Goal: Complete application form

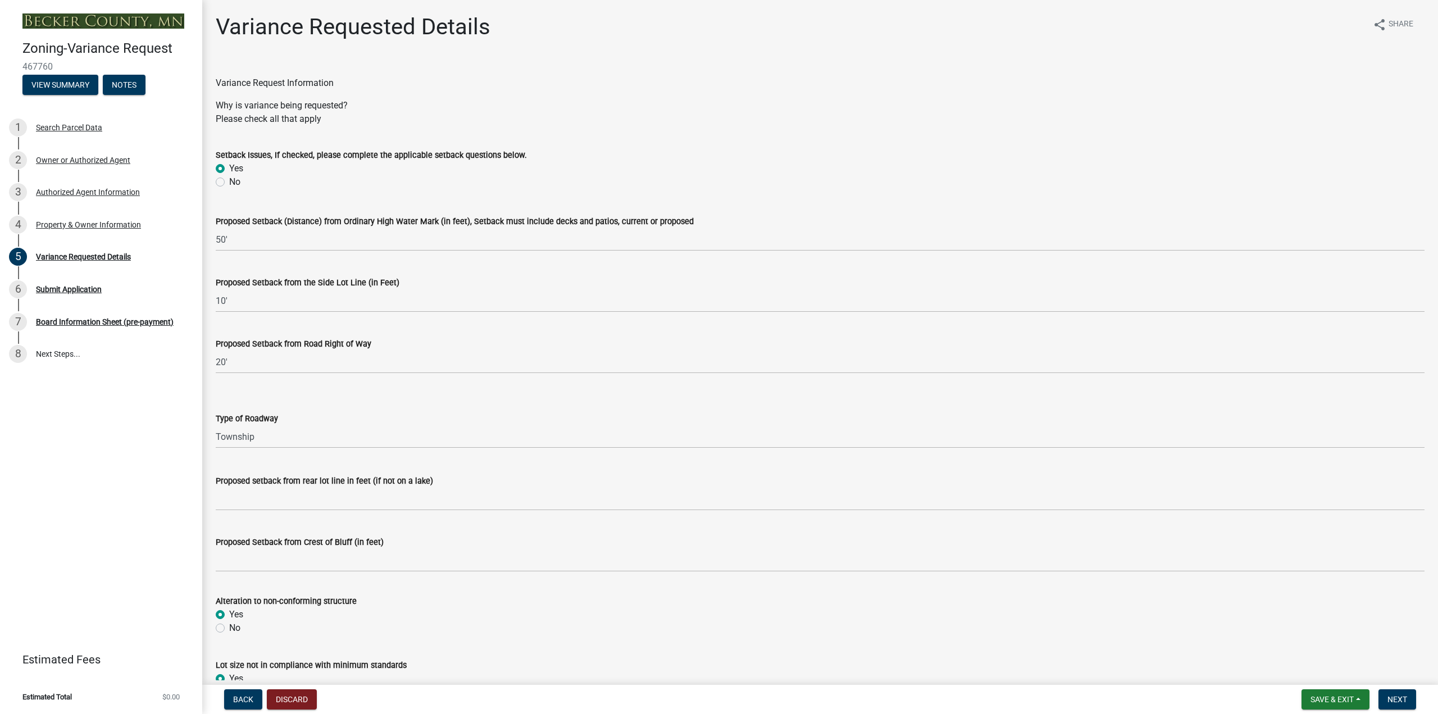
select select "edc6b78d-c029-41a6-a436-e6f76b5f0855"
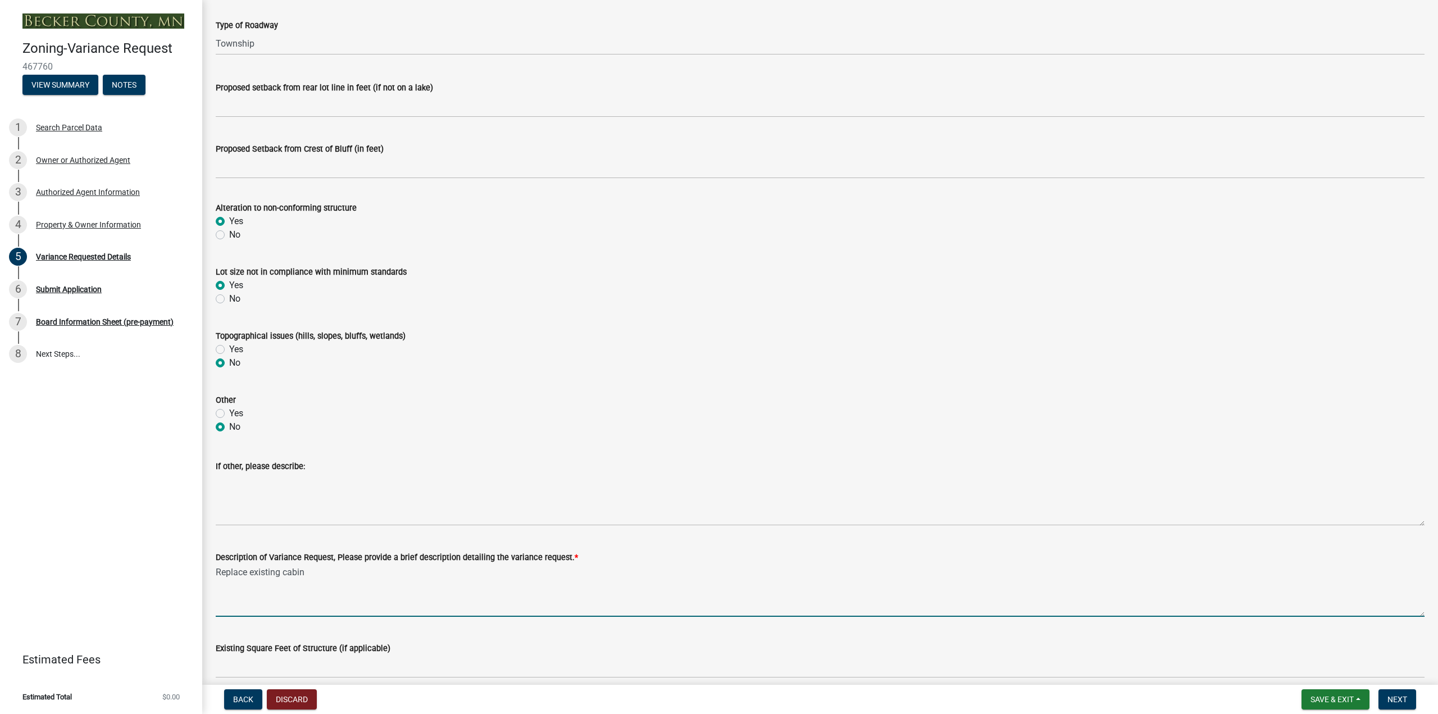
click at [251, 573] on textarea "Replace existing cabin" at bounding box center [820, 590] width 1208 height 53
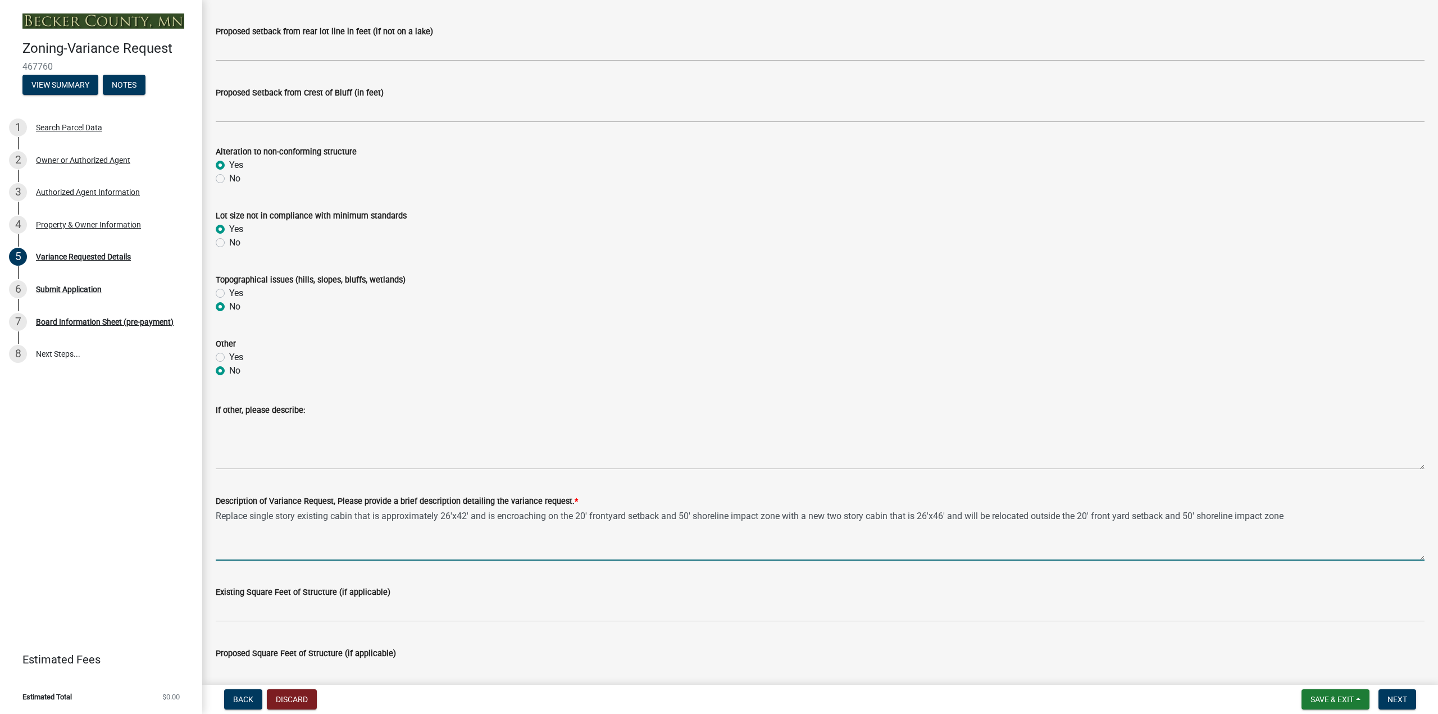
click at [549, 515] on textarea "Replace single story existing cabin that is approximately 26'x42' and is encroa…" at bounding box center [820, 534] width 1208 height 53
click at [1043, 518] on textarea "Replace single story existing cabin that is approximately 26'x42' and is encroa…" at bounding box center [820, 534] width 1208 height 53
drag, startPoint x: 1379, startPoint y: 515, endPoint x: 1390, endPoint y: 514, distance: 11.8
click at [1380, 515] on textarea "Replace single story existing cabin that is approximately 26'x42' and is encroa…" at bounding box center [820, 534] width 1208 height 53
click at [1380, 517] on textarea "Replace single story existing cabin that is approximately 26'x42' and is encroa…" at bounding box center [820, 534] width 1208 height 53
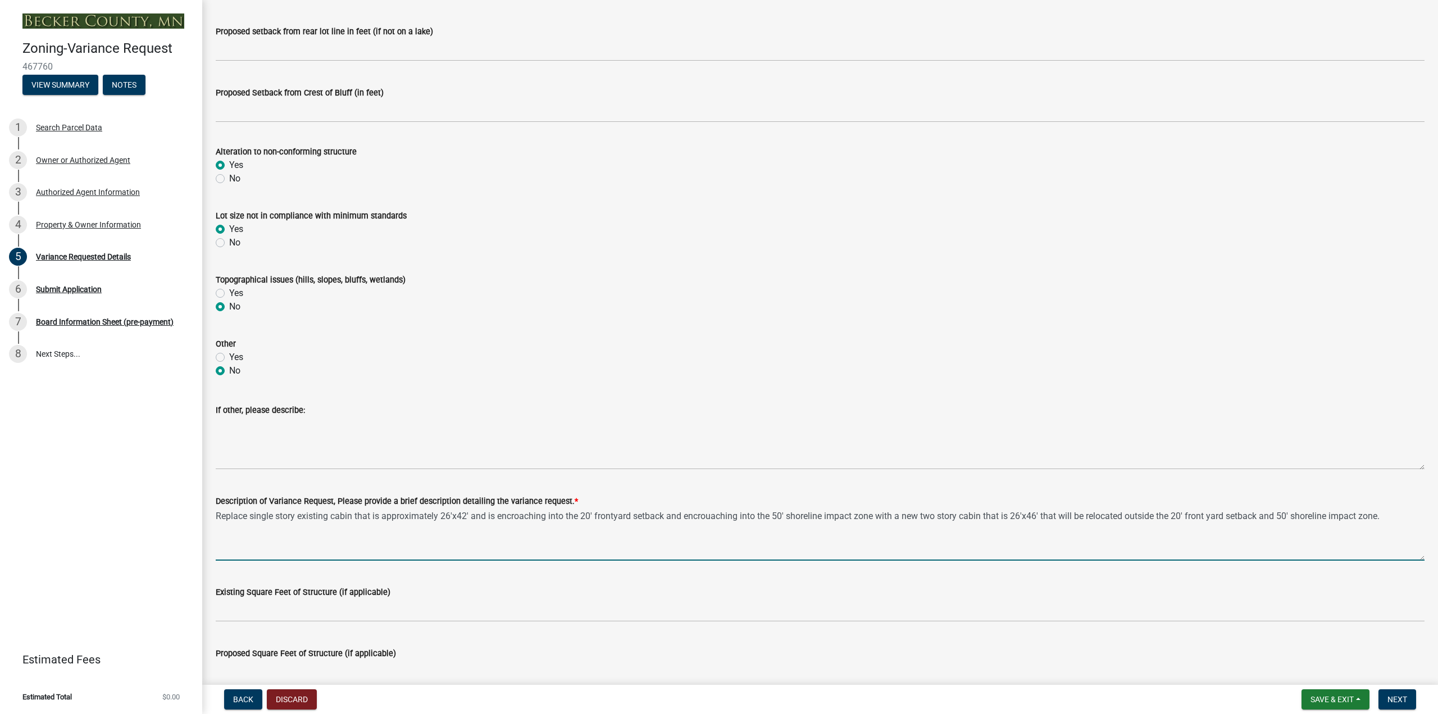
type textarea "Replace single story existing cabin that is approximately 26'x42' and is encroa…"
click at [301, 606] on input "Existing Square Feet of Structure (if applicable)" at bounding box center [820, 610] width 1208 height 23
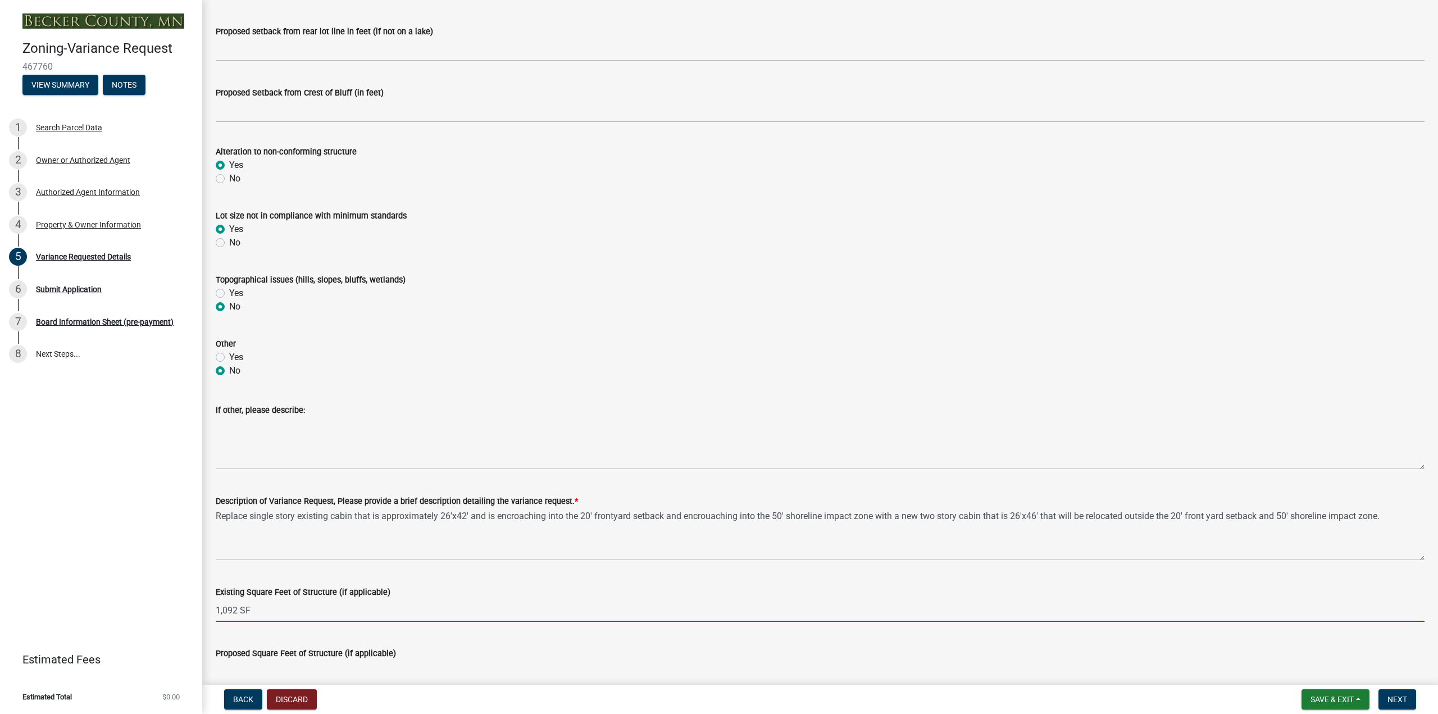
scroll to position [505, 0]
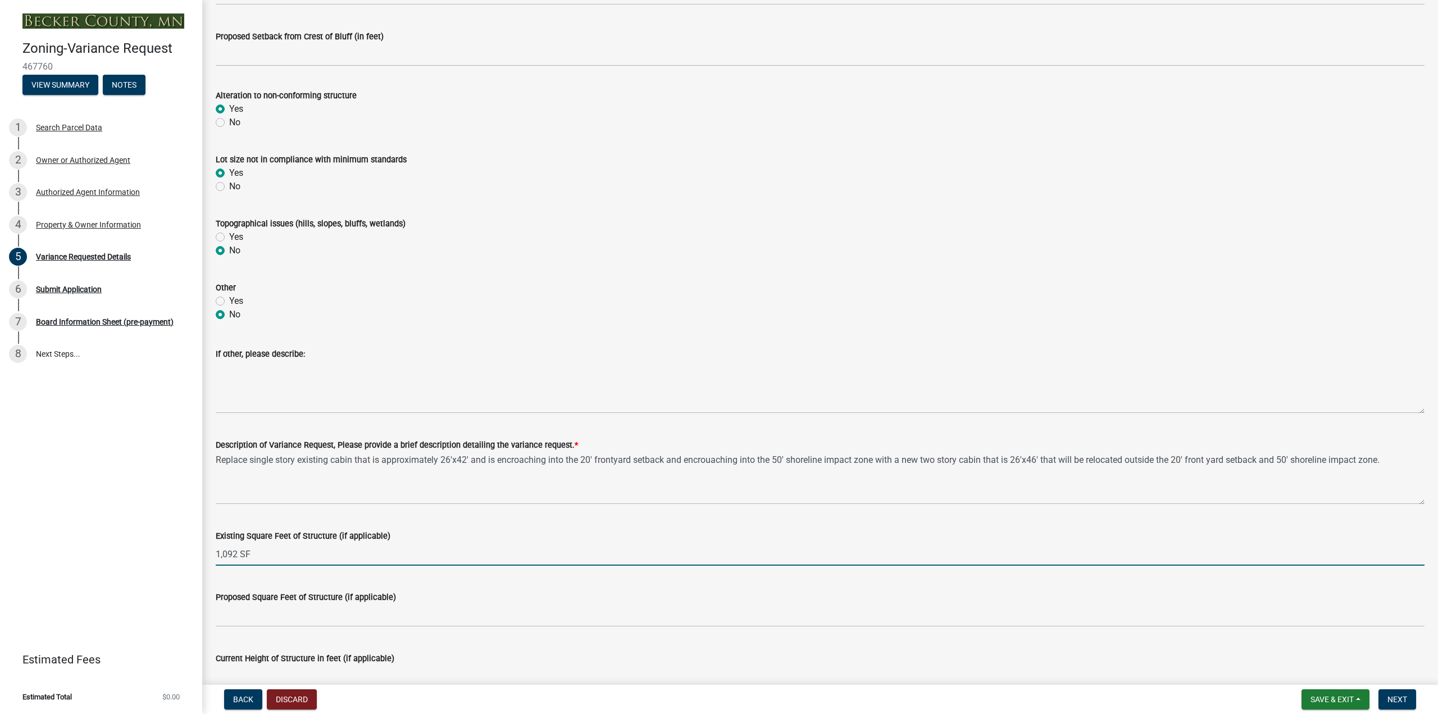
type input "1,092 SF"
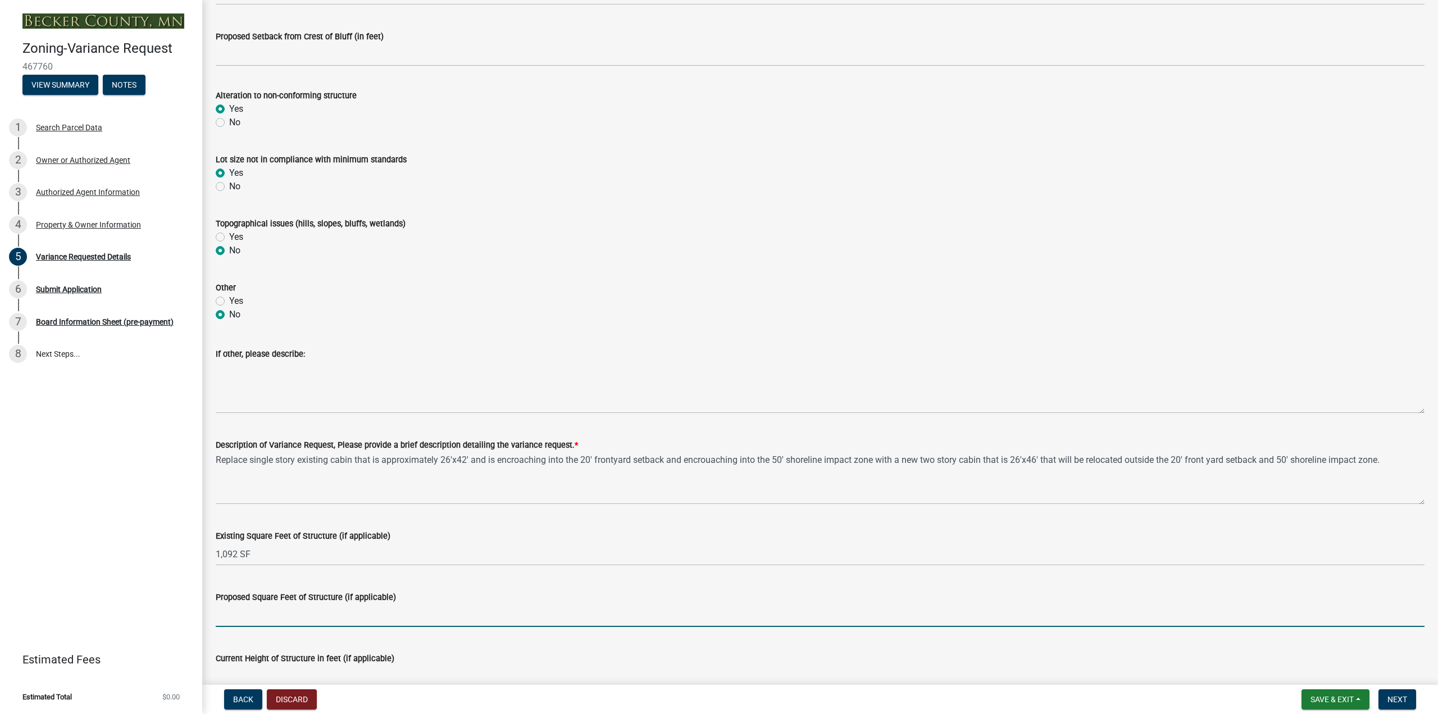
click at [296, 612] on input "Proposed Square Feet of Structure (if applicable)" at bounding box center [820, 615] width 1208 height 23
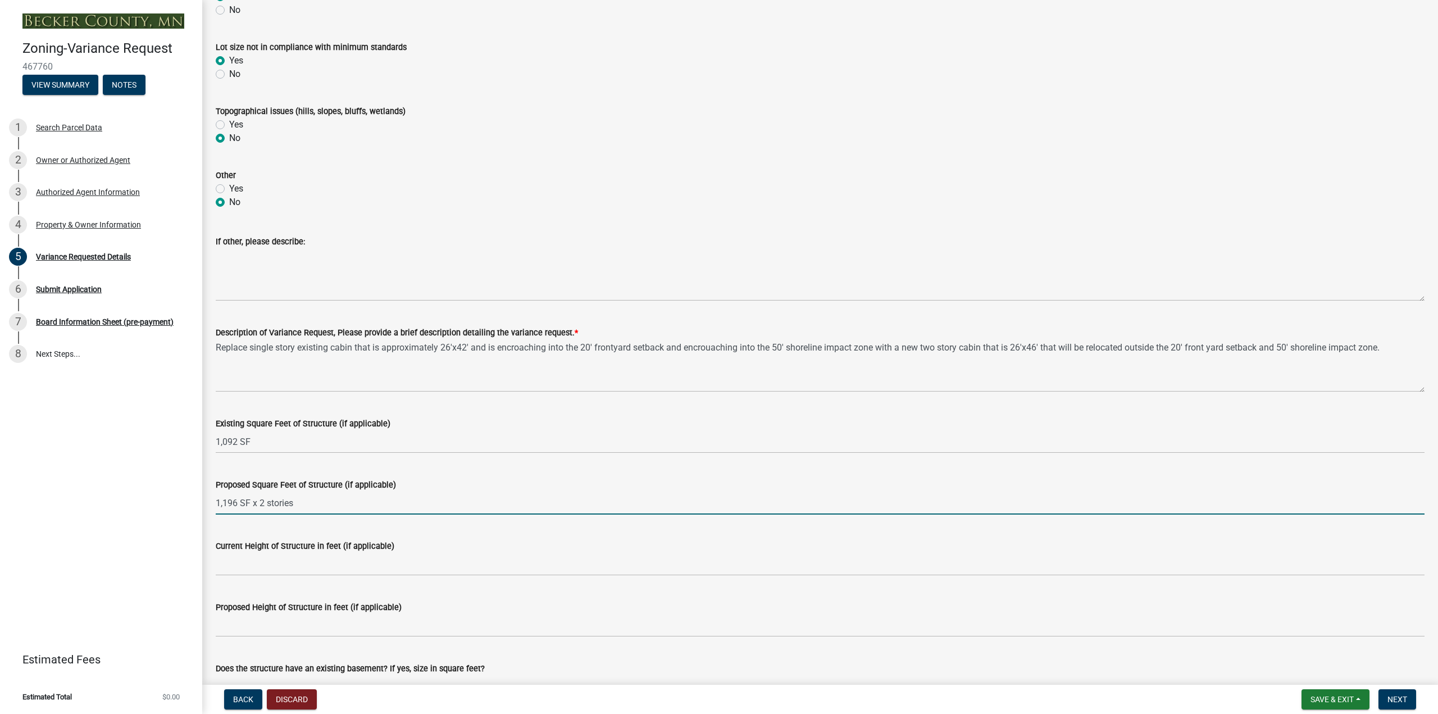
type input "1,196 SF x 2 stories"
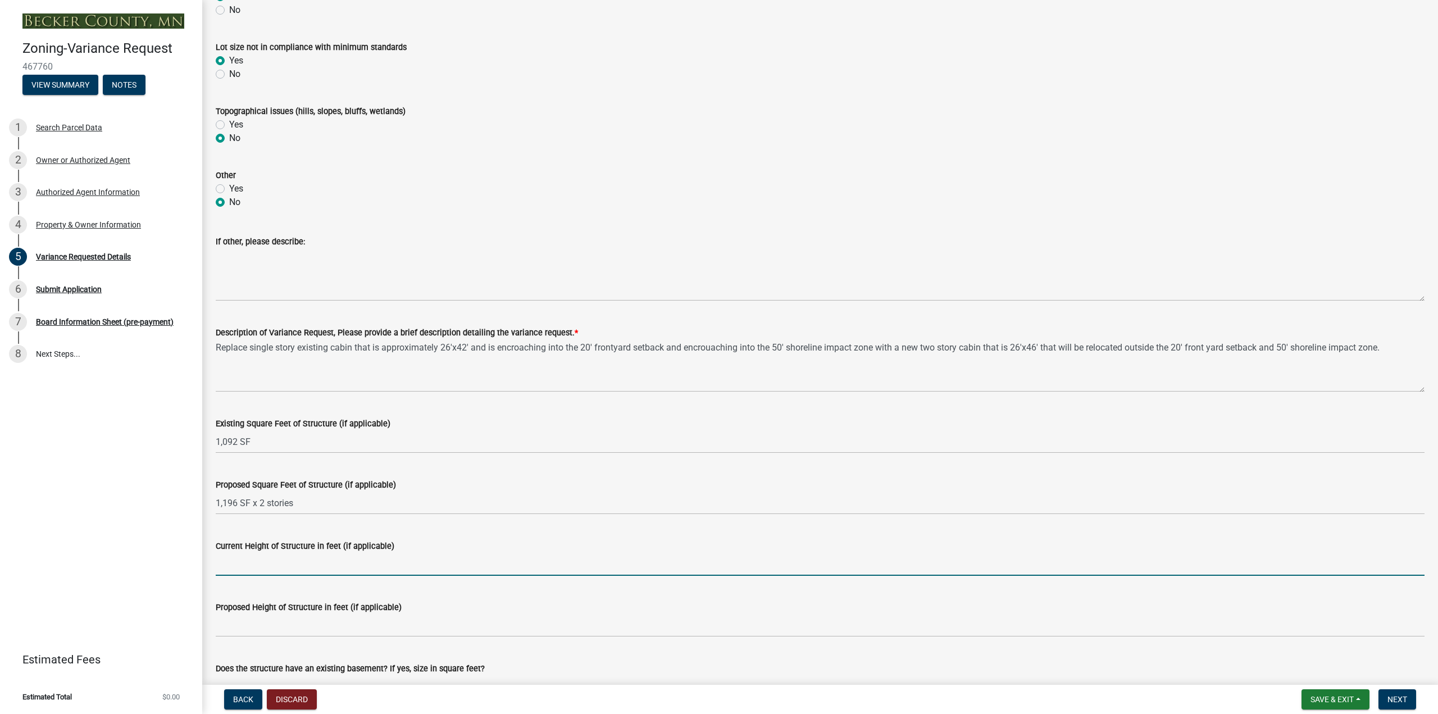
click at [304, 563] on input "Current Height of Structure in feet (if applicable)" at bounding box center [820, 564] width 1208 height 23
type input "approximate 20'"
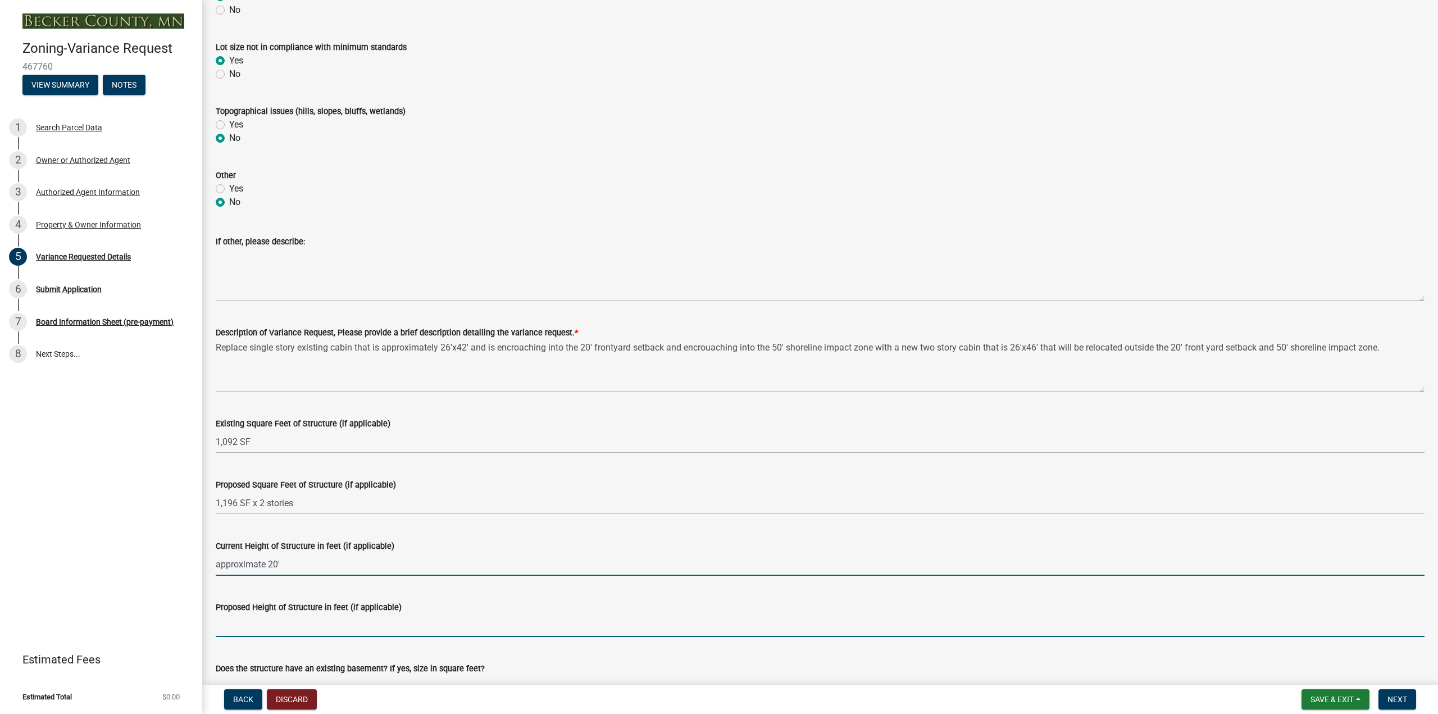
click at [311, 623] on input "Proposed Height of Structure in feet (if applicable)" at bounding box center [820, 625] width 1208 height 23
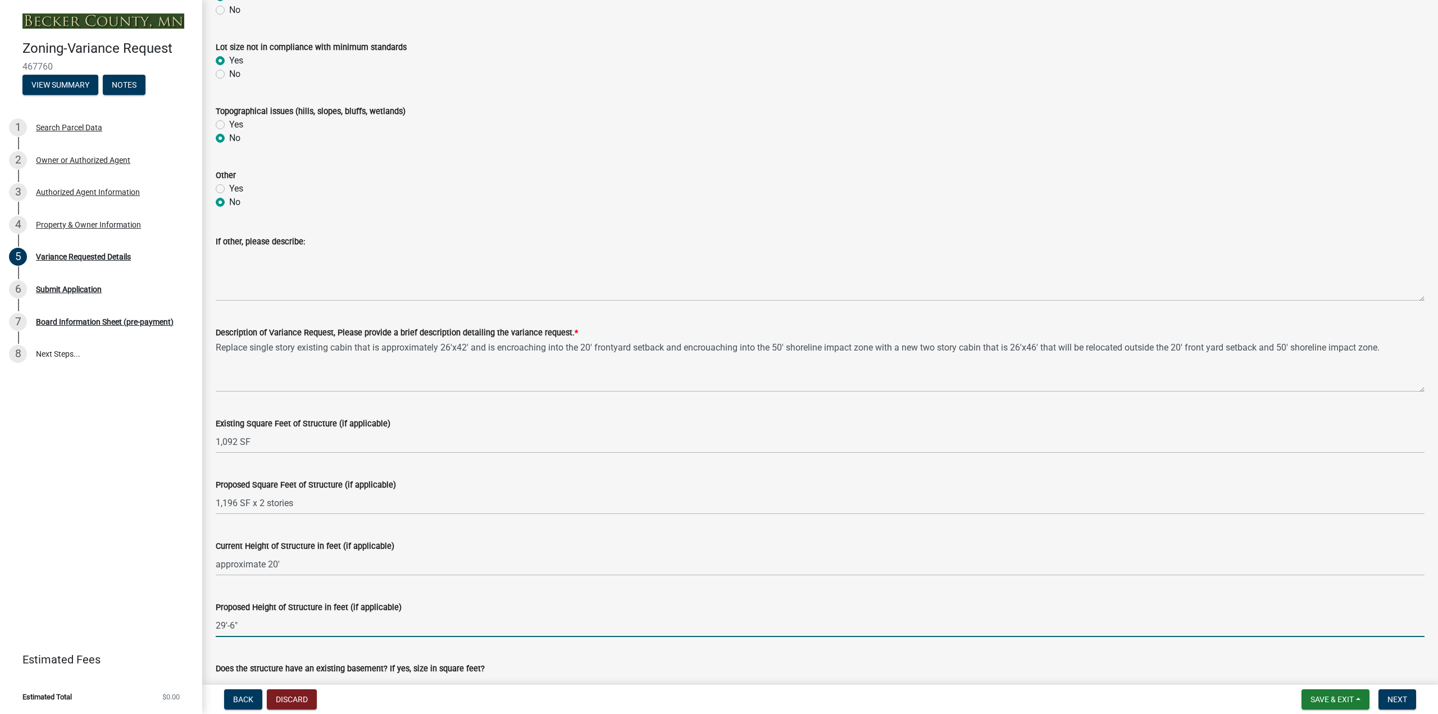
scroll to position [786, 0]
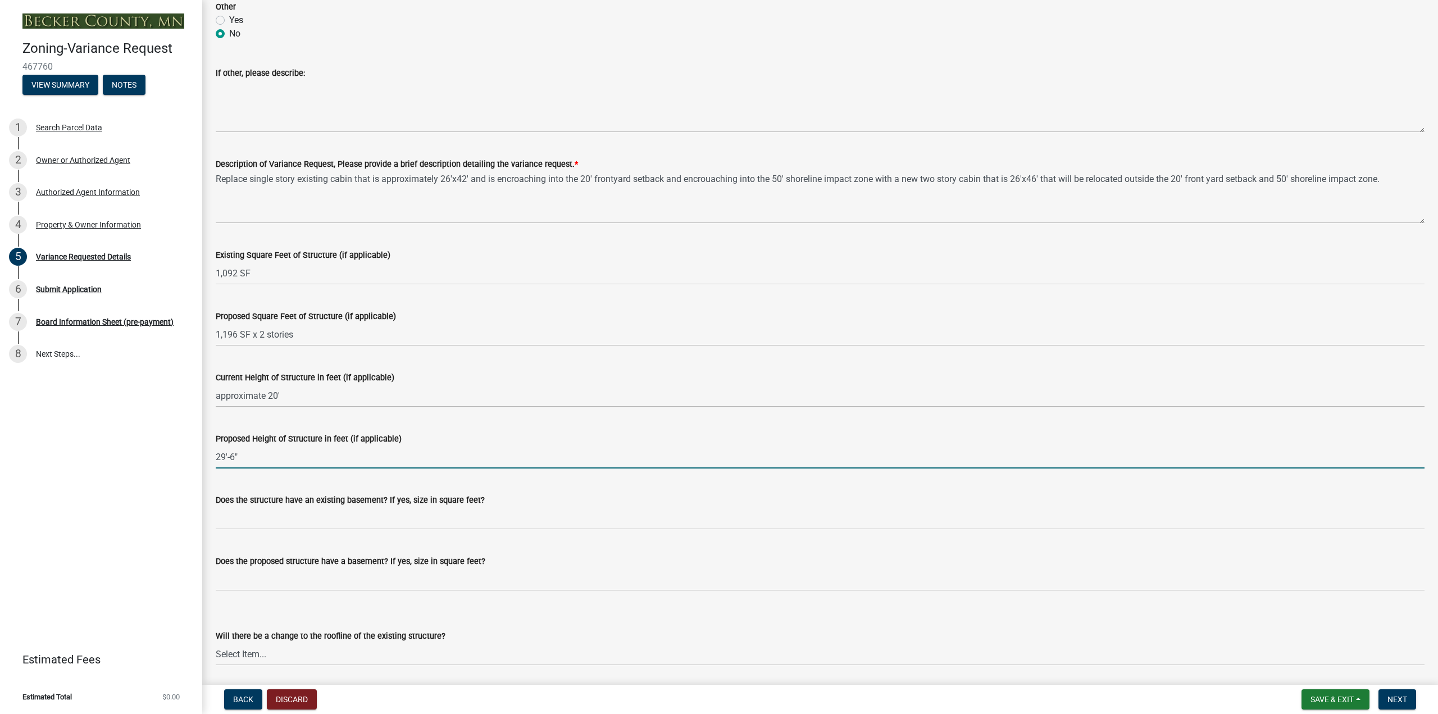
type input "29'-6""
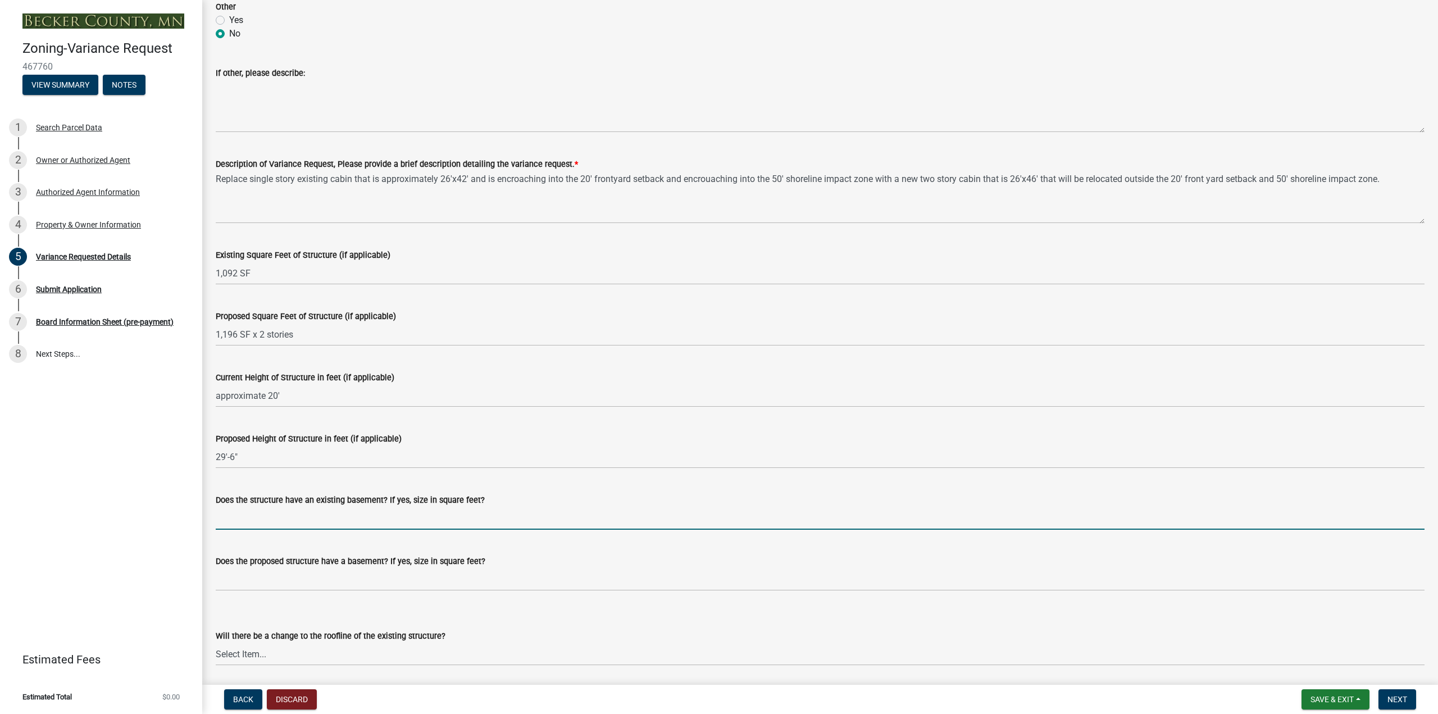
click at [317, 515] on input "Does the structure have an existing basement? If yes, size in square feet?" at bounding box center [820, 518] width 1208 height 23
type input "no"
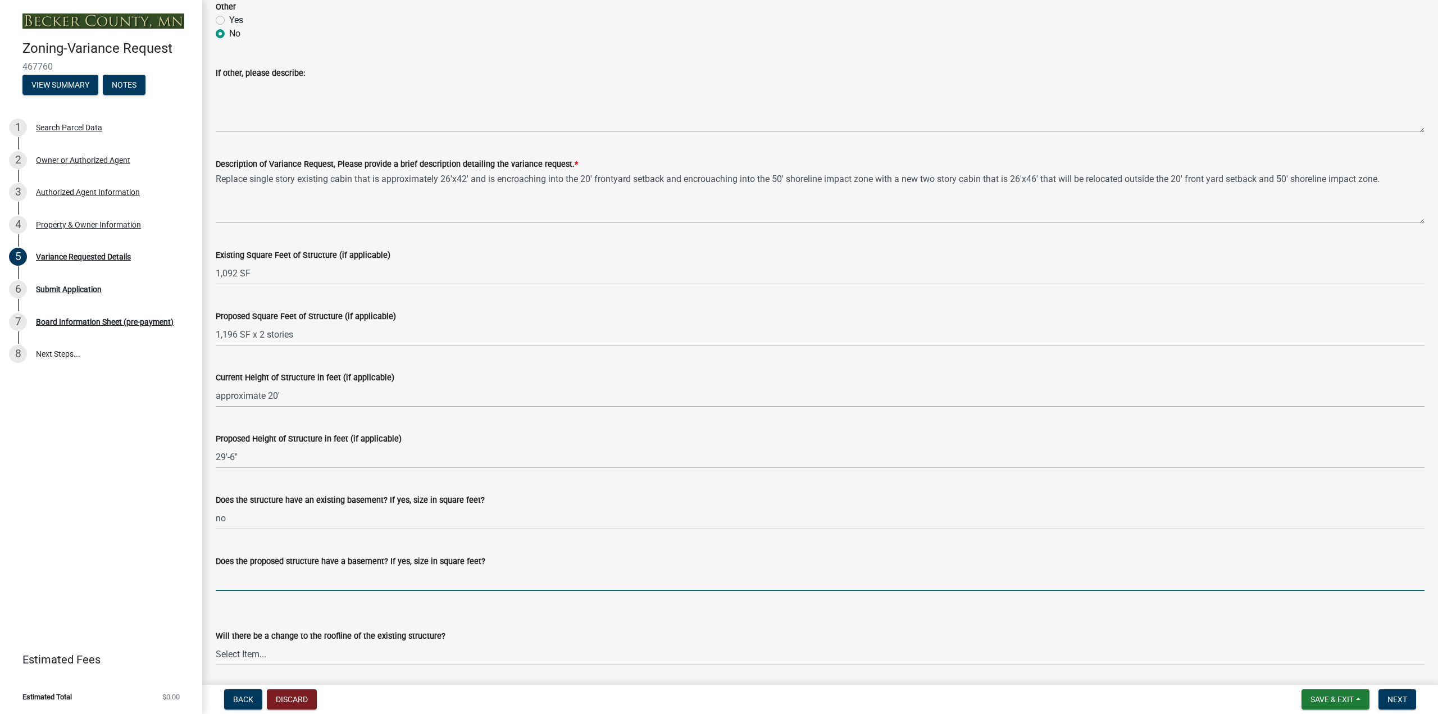
click at [302, 574] on input "Does the proposed structure have a basement? If yes, size in square feet?" at bounding box center [820, 579] width 1208 height 23
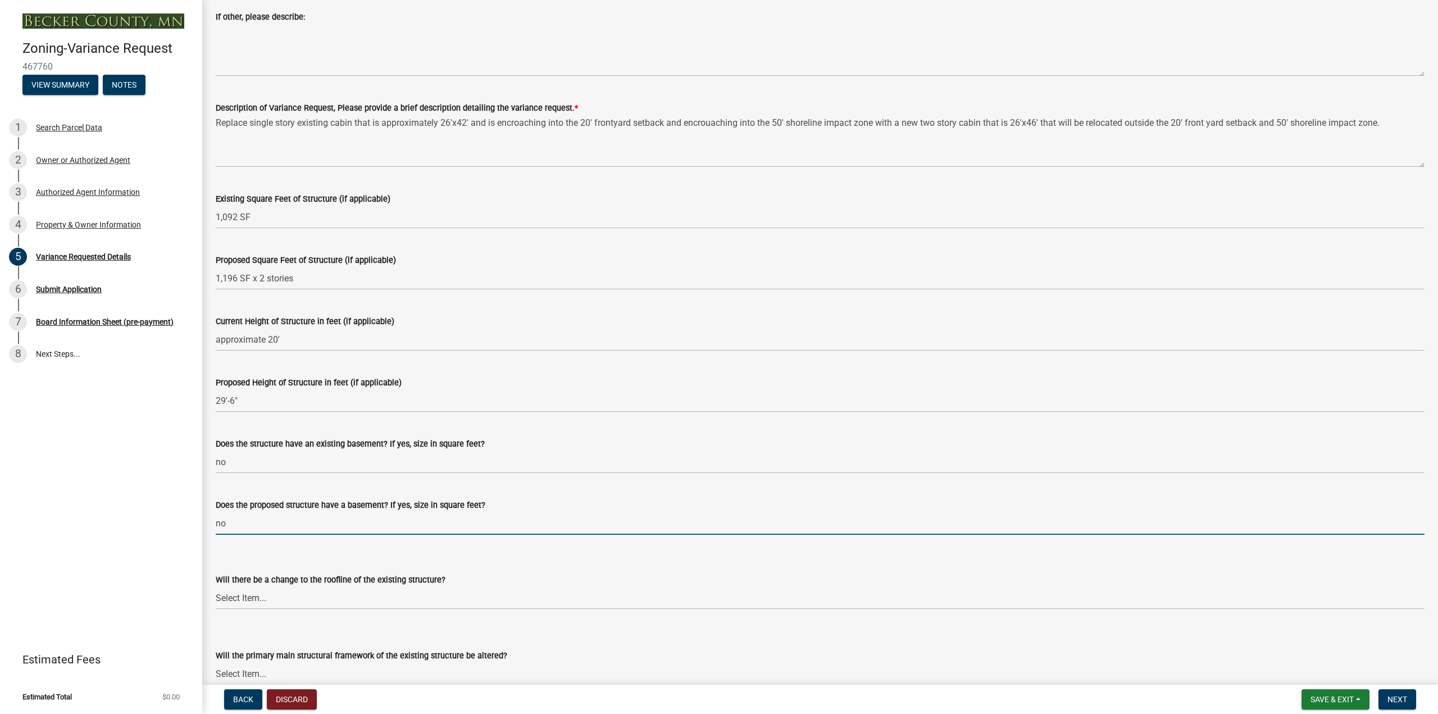
scroll to position [898, 0]
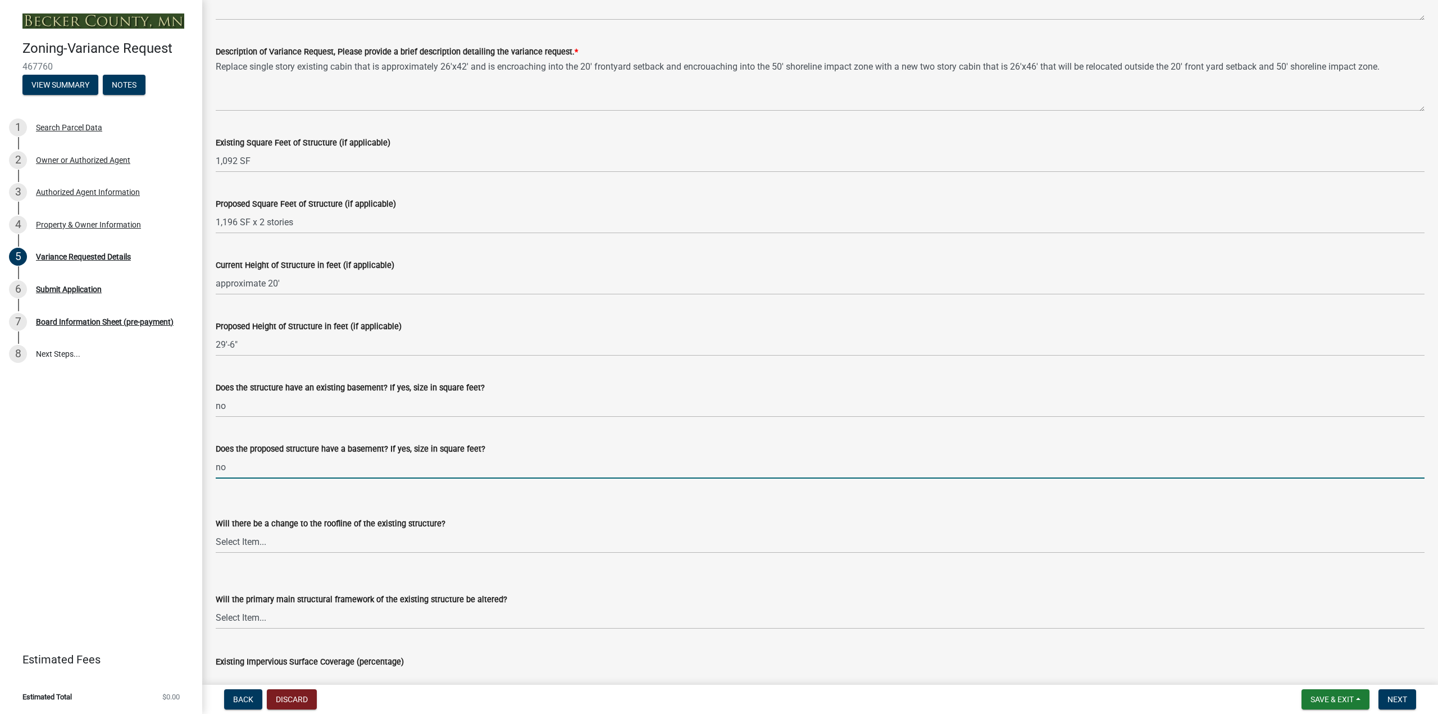
type input "no"
click at [308, 537] on select "Select Item... Yes No N/A" at bounding box center [820, 541] width 1208 height 23
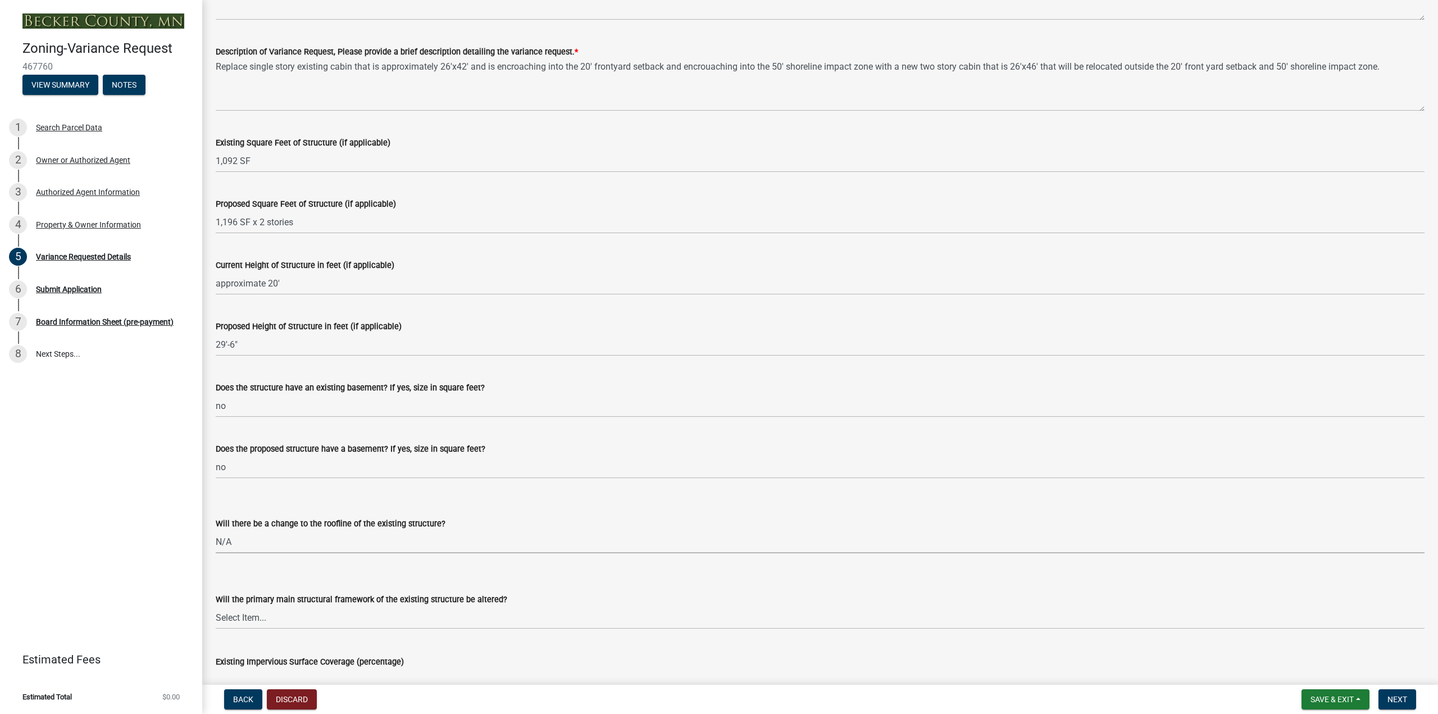
click at [216, 530] on select "Select Item... Yes No N/A" at bounding box center [820, 541] width 1208 height 23
select select "a5c6235c-6fe0-43e3-9b64-f3566618e99d"
click at [296, 619] on select "Select Item... Yes No N/A" at bounding box center [820, 617] width 1208 height 23
click at [216, 606] on select "Select Item... Yes No N/A" at bounding box center [820, 617] width 1208 height 23
select select "fa582be9-2d62-4523-84bf-021228ae85a0"
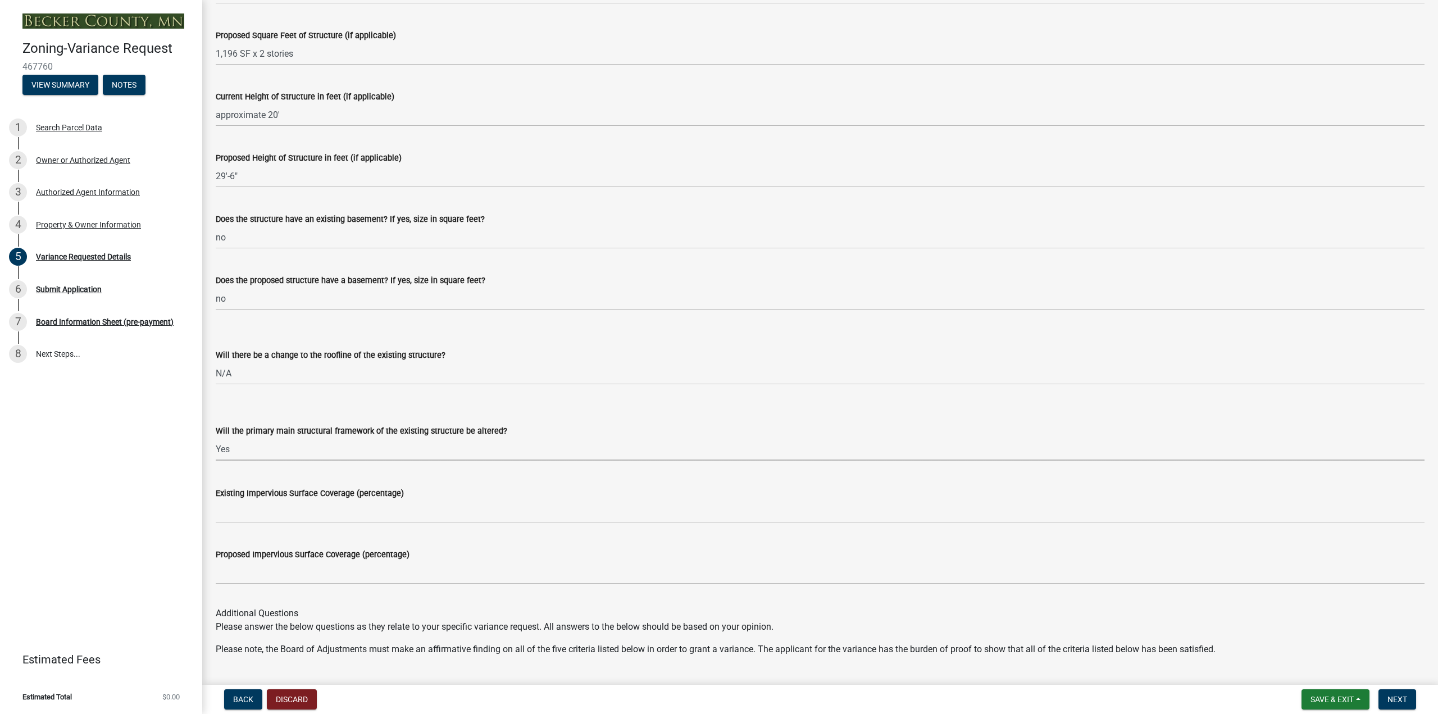
scroll to position [1179, 0]
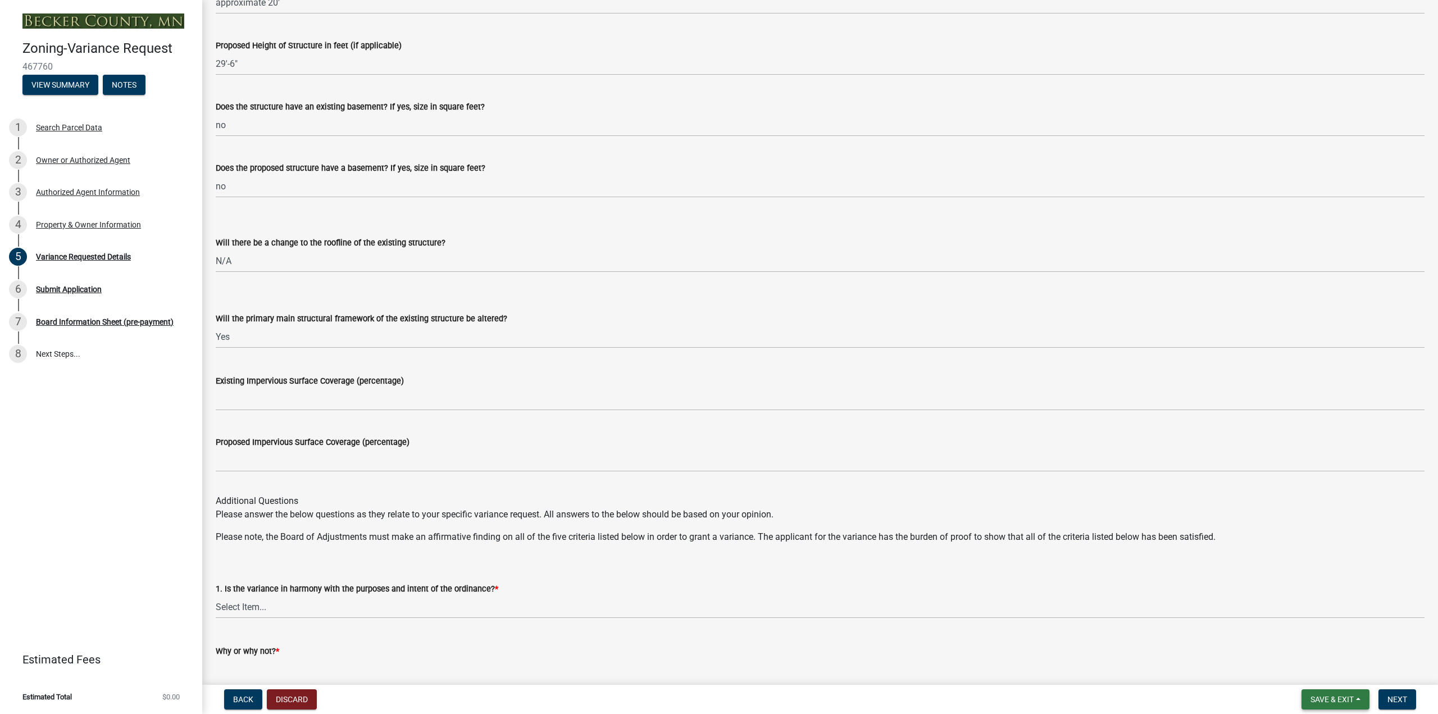
click at [1335, 700] on span "Save & Exit" at bounding box center [1331, 699] width 43 height 9
click at [1322, 670] on button "Save & Exit" at bounding box center [1324, 669] width 90 height 27
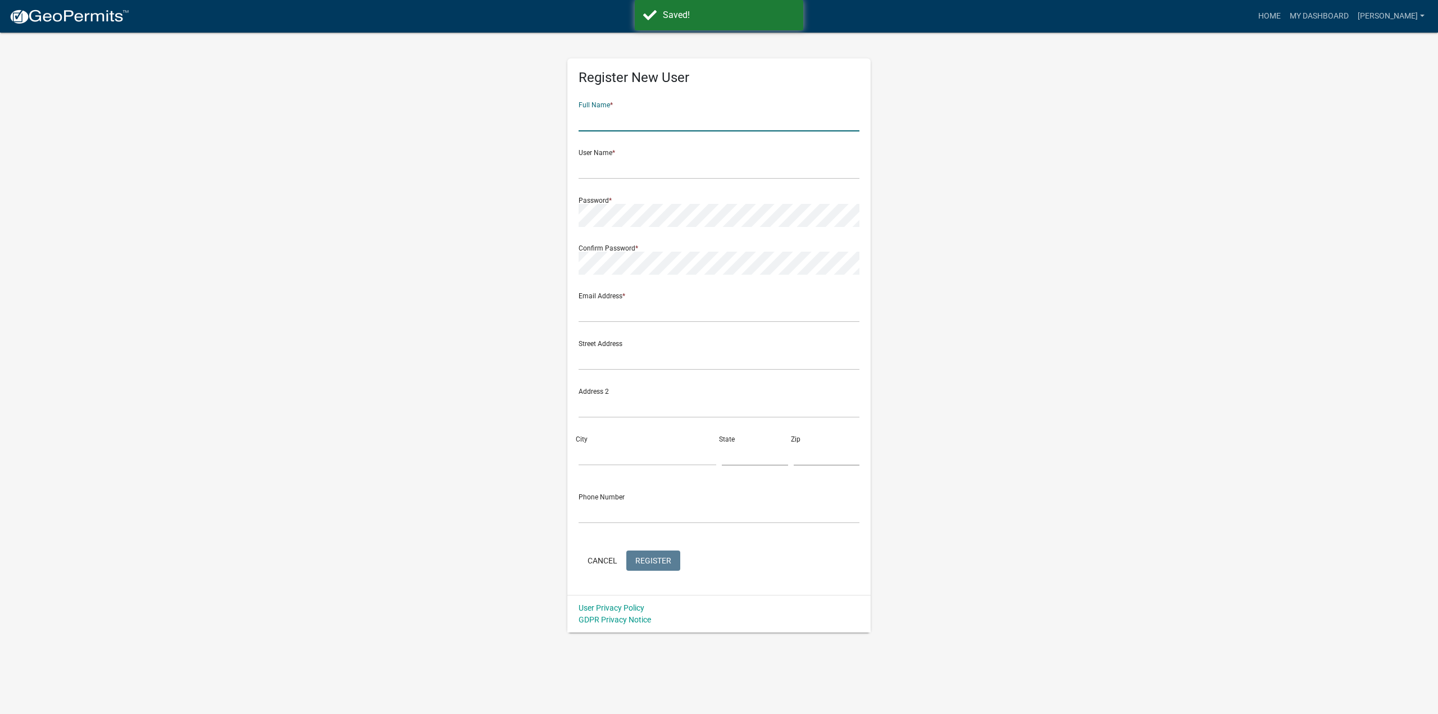
click at [627, 121] on input "text" at bounding box center [718, 119] width 281 height 23
click at [456, 218] on div "Register New User Full Name * User Name * Password * Confirm Password * Email A…" at bounding box center [719, 331] width 640 height 601
click at [616, 121] on input "text" at bounding box center [718, 119] width 281 height 23
type input "[PERSON_NAME]"
type input "[EMAIL_ADDRESS][DOMAIN_NAME]"
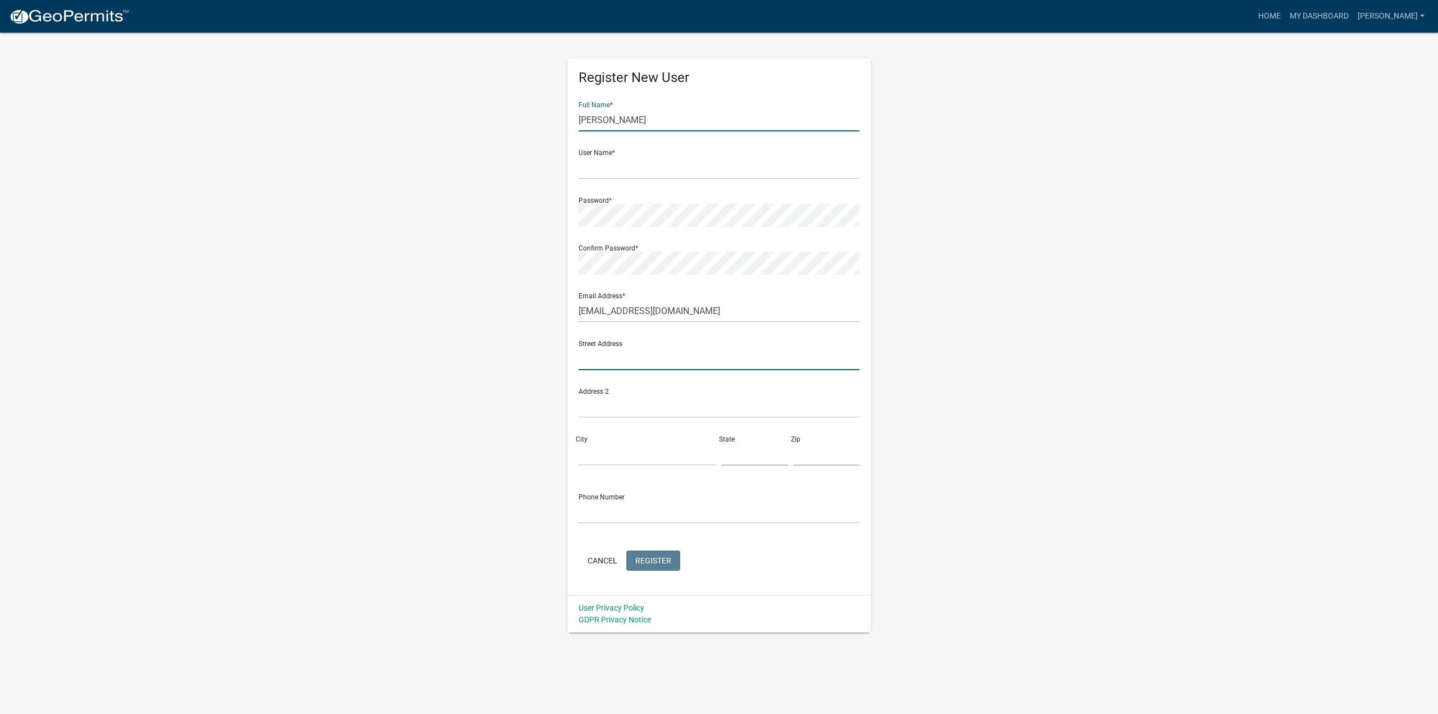
type input "[STREET_ADDRESS]"
type input "Fargo"
type input "ND"
type input "58102"
type input "7017158232"
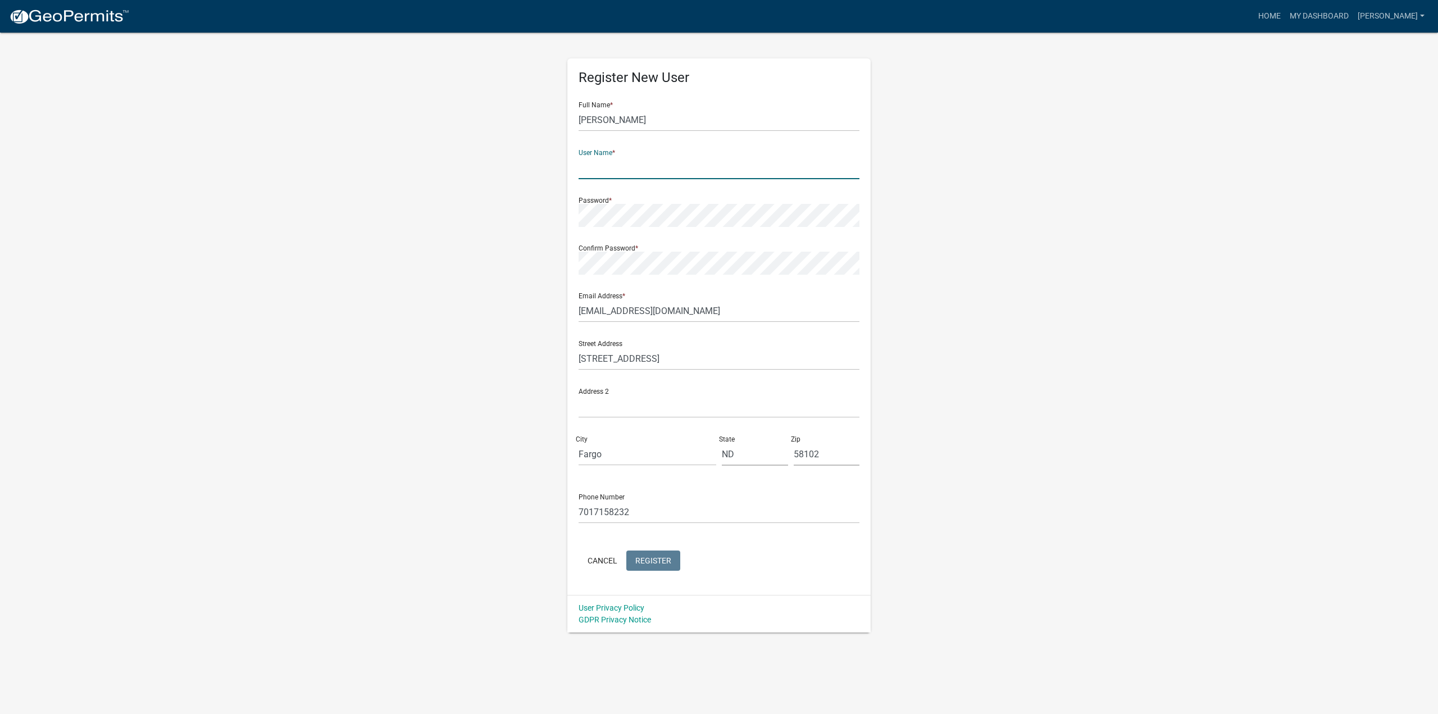
click at [628, 169] on input "text" at bounding box center [718, 167] width 281 height 23
click at [621, 163] on input "text" at bounding box center [718, 167] width 281 height 23
type input "R"
click at [1423, 14] on link "[PERSON_NAME]" at bounding box center [1391, 16] width 76 height 21
click at [714, 117] on input "[PERSON_NAME]" at bounding box center [718, 119] width 281 height 23
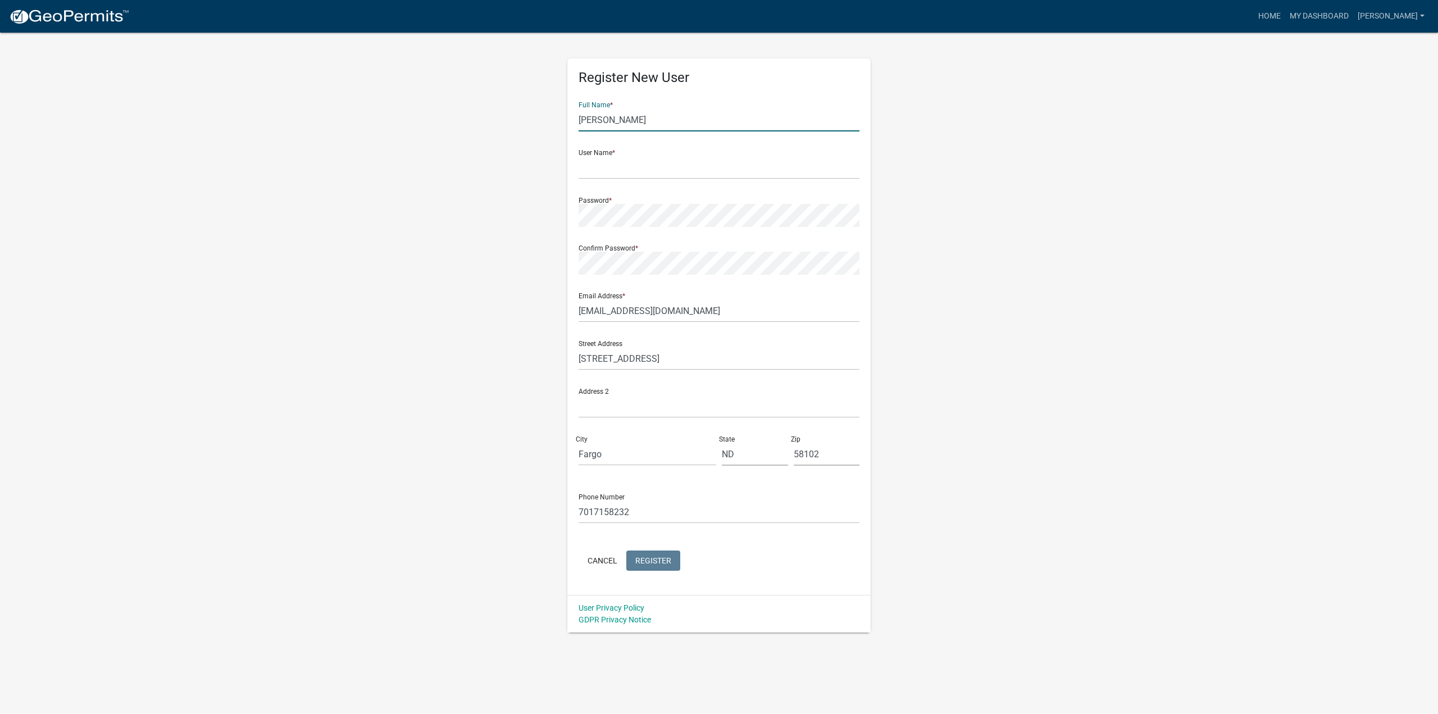
click at [507, 191] on div "Register New User Full Name * [PERSON_NAME] User Name * Password * Confirm Pass…" at bounding box center [719, 331] width 640 height 601
click at [602, 560] on button "Cancel" at bounding box center [602, 560] width 48 height 20
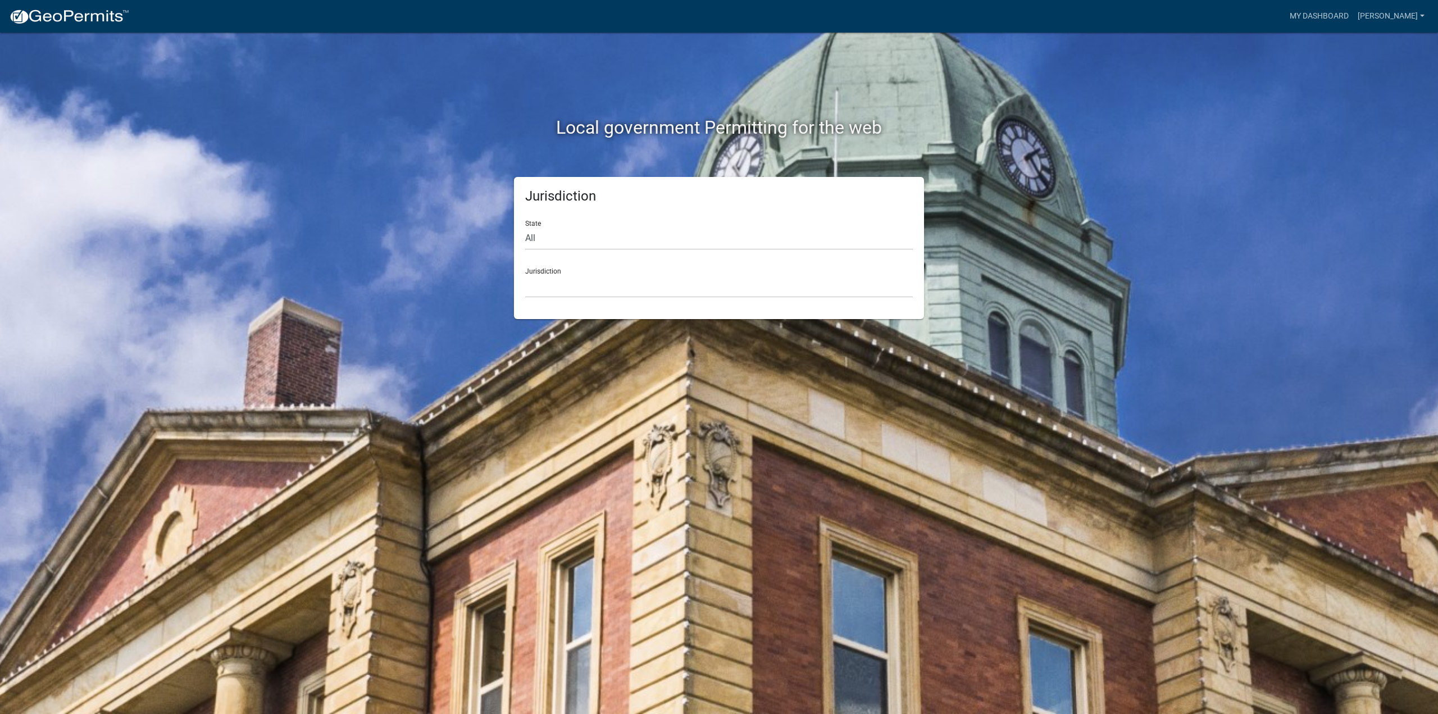
drag, startPoint x: 489, startPoint y: 184, endPoint x: 500, endPoint y: 178, distance: 12.3
click at [494, 181] on div "Jurisdiction State All [US_STATE] [US_STATE] [US_STATE] [US_STATE] [US_STATE] […" at bounding box center [719, 248] width 640 height 142
